Goal: Task Accomplishment & Management: Use online tool/utility

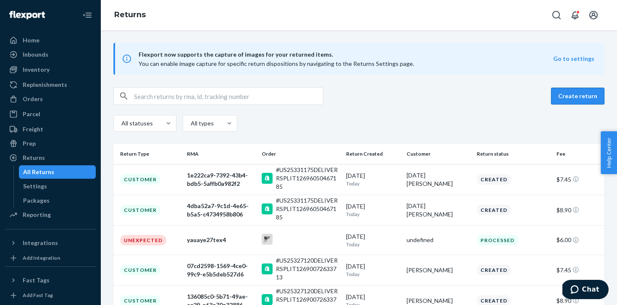
click at [576, 100] on button "Create return" at bounding box center [577, 96] width 53 height 17
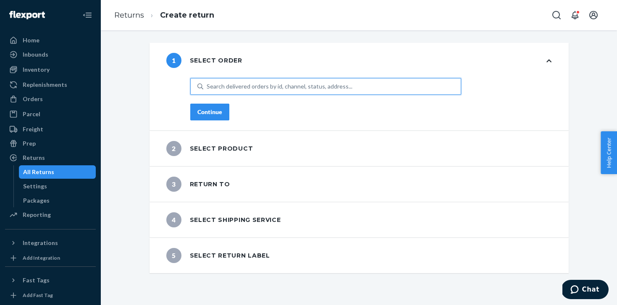
click at [229, 85] on div "Search delivered orders by id, channel, status, address..." at bounding box center [280, 86] width 146 height 8
click at [208, 85] on input "0 results available. Use Up and Down to choose options, press Enter to select t…" at bounding box center [207, 86] width 1 height 8
paste input "US25313770"
type input "US25313770"
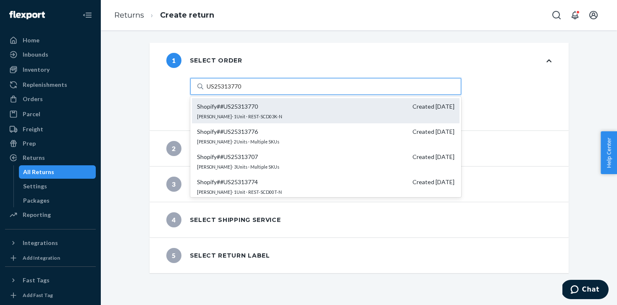
click at [258, 110] on div "Shopify # #US25313770 Created [DATE] [PERSON_NAME] · 1 Unit · REST-SCD03K-N" at bounding box center [326, 110] width 268 height 25
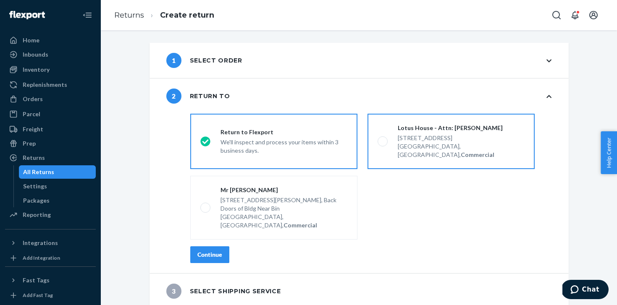
drag, startPoint x: 408, startPoint y: 137, endPoint x: 388, endPoint y: 148, distance: 23.3
click at [409, 137] on div "[STREET_ADDRESS]" at bounding box center [461, 138] width 127 height 8
click at [429, 132] on div "[STREET_ADDRESS], Commercial" at bounding box center [461, 145] width 127 height 27
click at [383, 139] on input "Lotus House - Attn: [PERSON_NAME] [STREET_ADDRESS], Commercial" at bounding box center [380, 141] width 5 height 5
radio input "true"
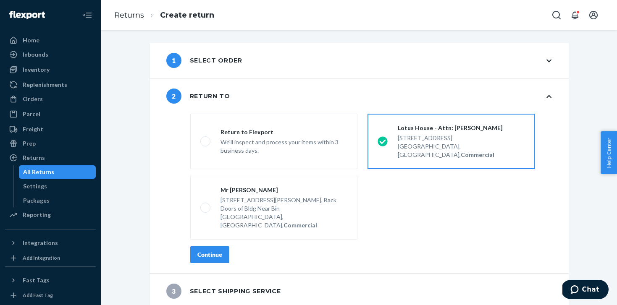
click at [213, 247] on button "Continue" at bounding box center [209, 255] width 39 height 17
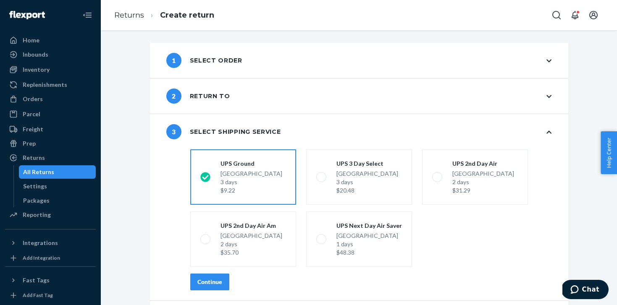
click at [211, 281] on div "Continue" at bounding box center [209, 282] width 25 height 8
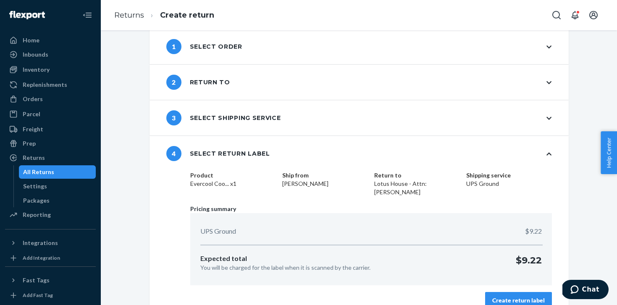
scroll to position [27, 0]
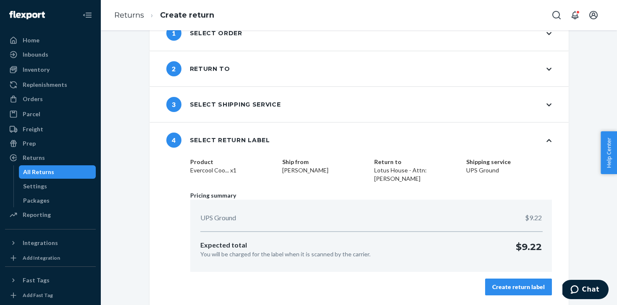
click at [507, 287] on div "Create return label" at bounding box center [518, 287] width 53 height 8
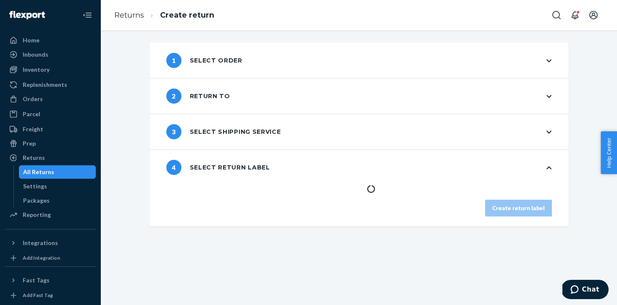
scroll to position [0, 0]
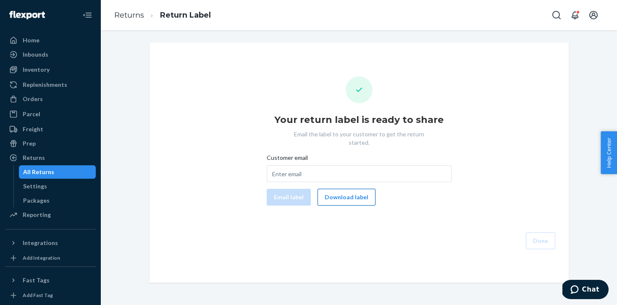
click at [357, 189] on button "Download label" at bounding box center [347, 197] width 58 height 17
